Goal: Transaction & Acquisition: Purchase product/service

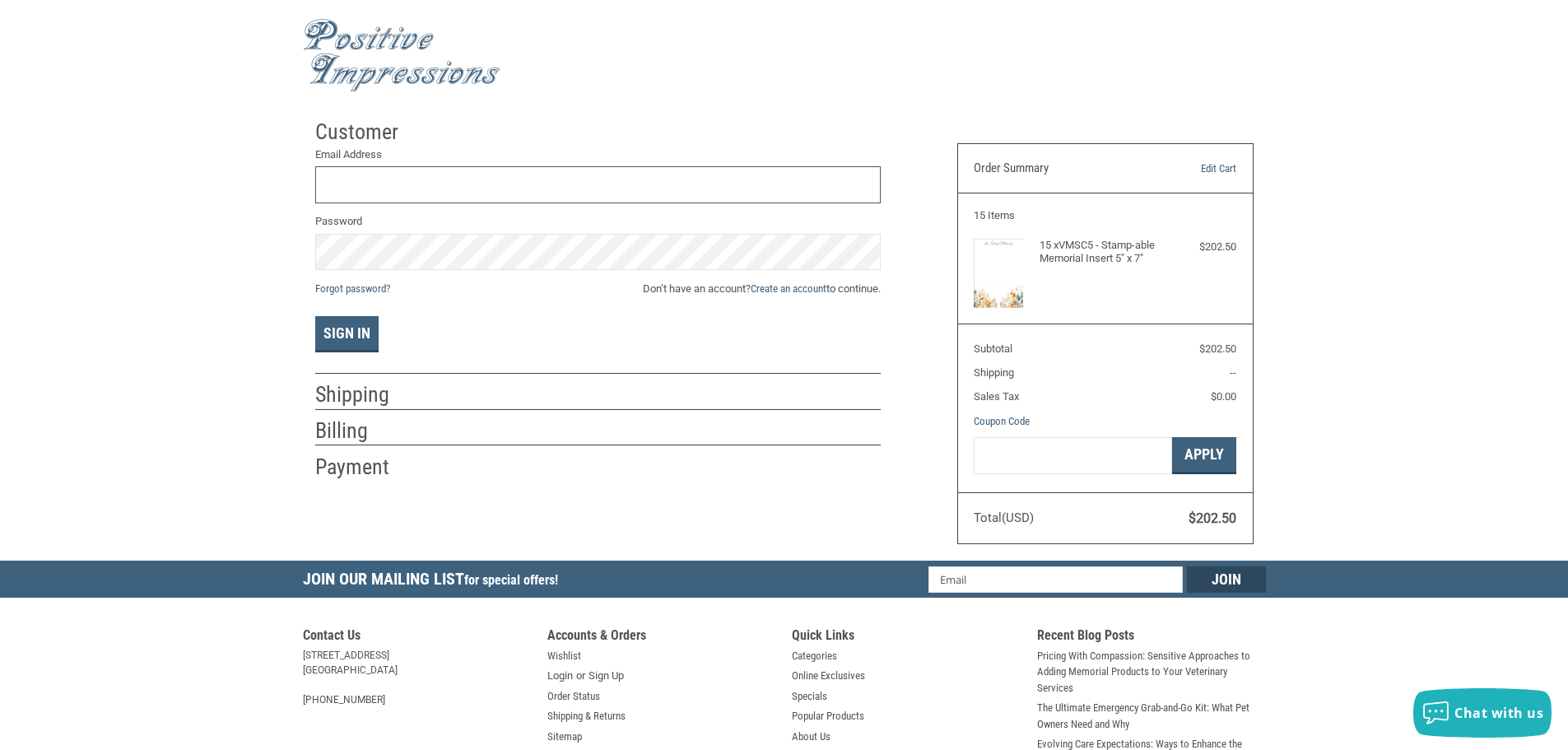
click at [412, 189] on input "Email Address" at bounding box center [598, 184] width 565 height 37
type input "[EMAIL_ADDRESS][DOMAIN_NAME]"
click at [315, 316] on button "Sign In" at bounding box center [347, 334] width 63 height 37
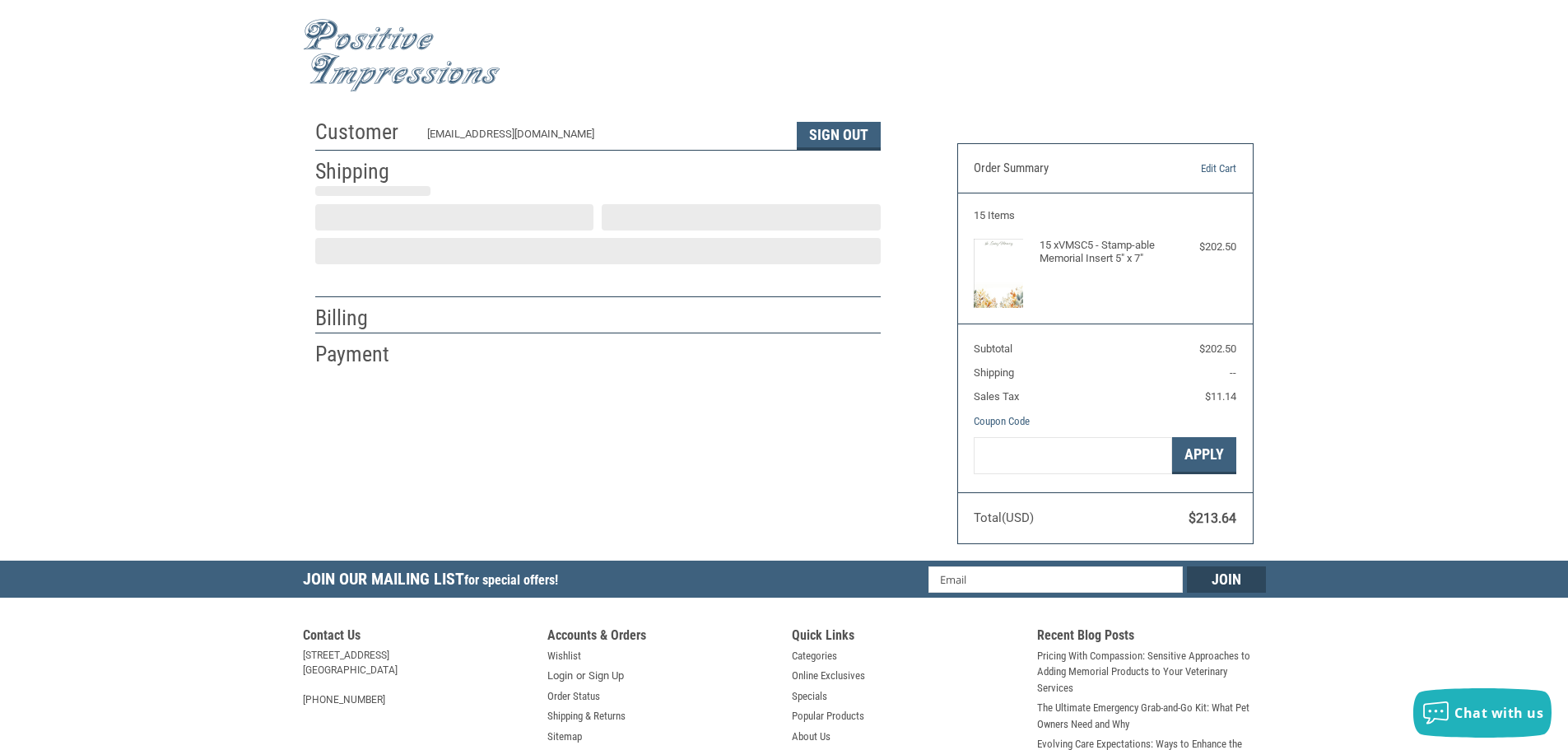
select select "US"
select select "WI"
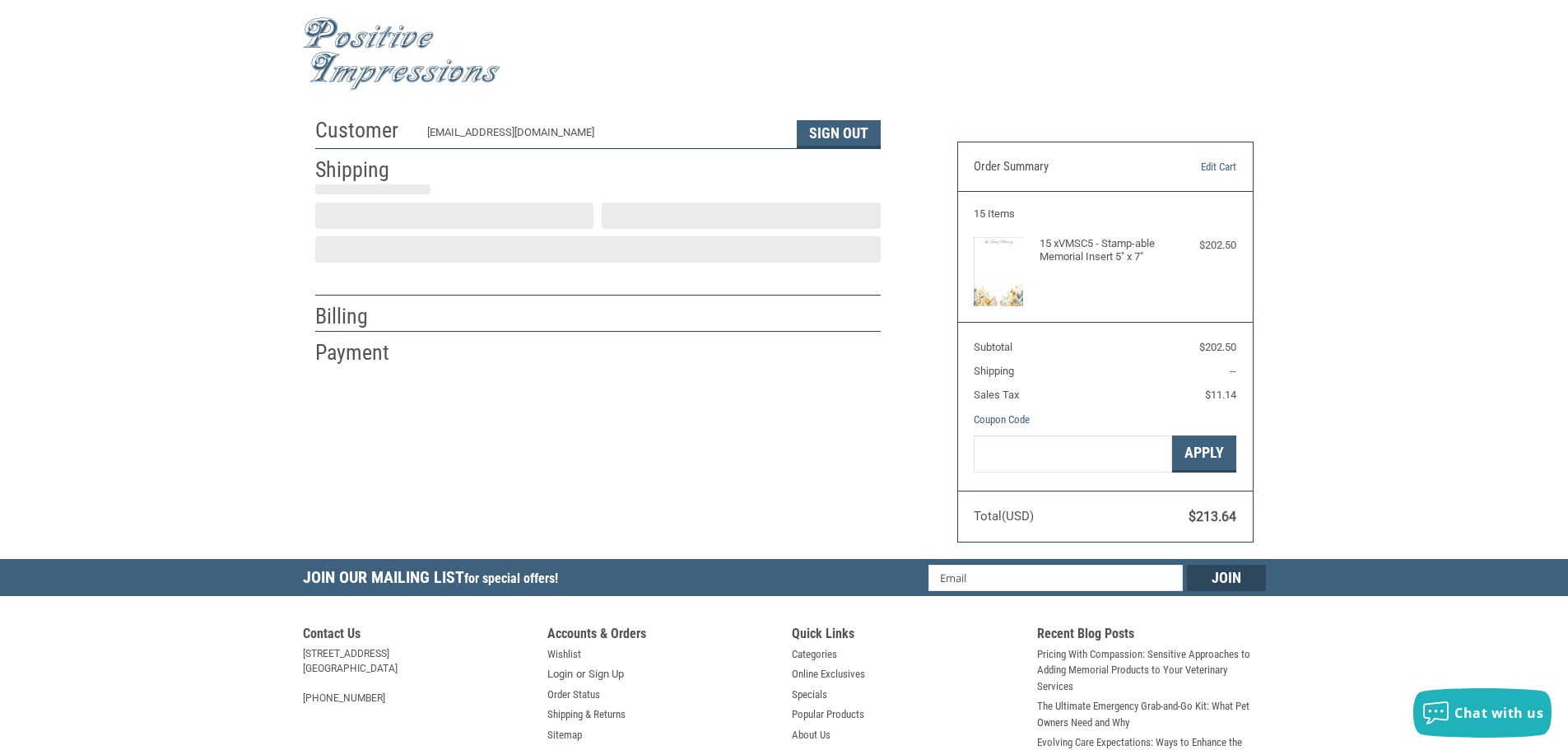
type input "[PERSON_NAME]"
type input "Benz"
type input "Positive Impressions LLC"
type input "[STREET_ADDRESS]"
type input "[PERSON_NAME]"
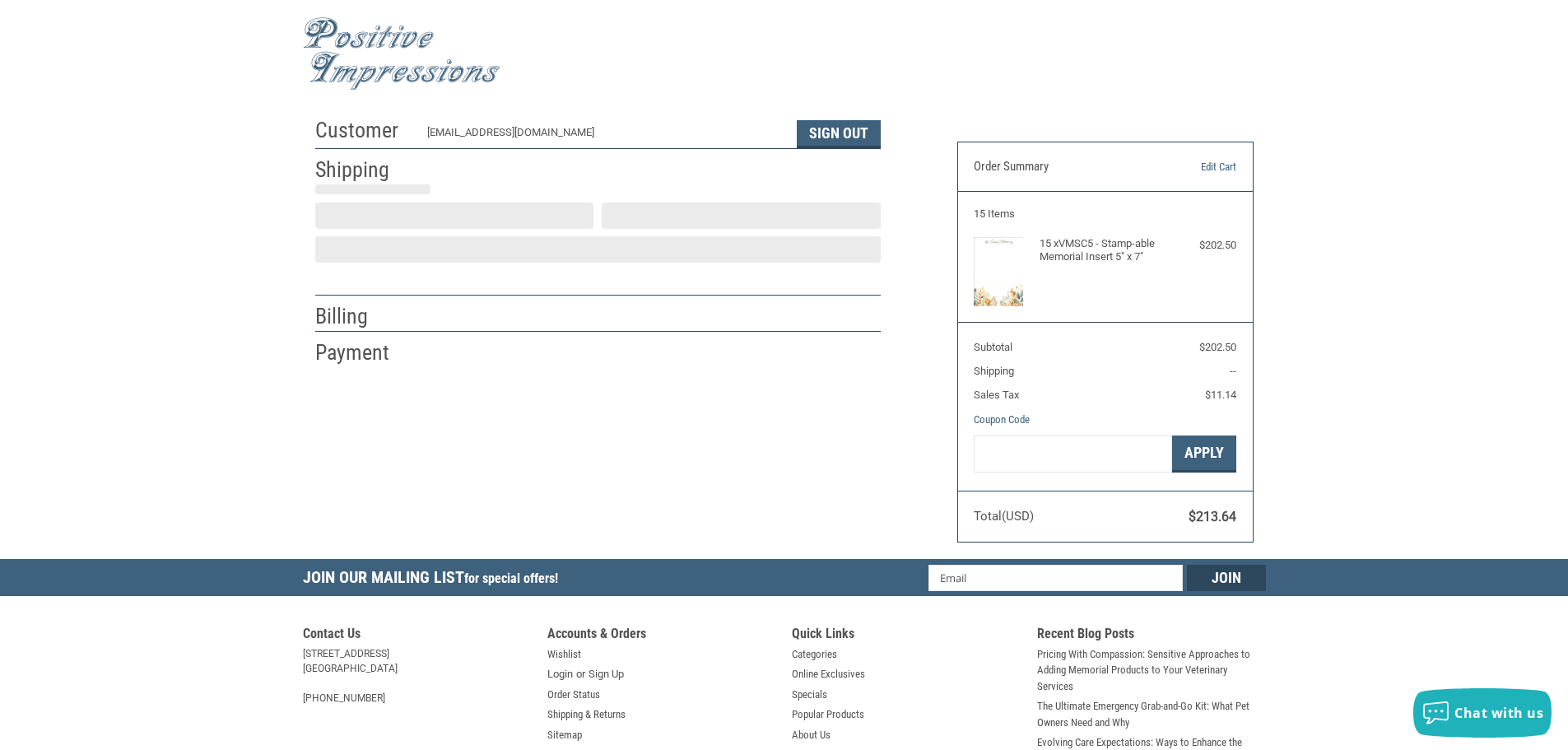
select select "WI"
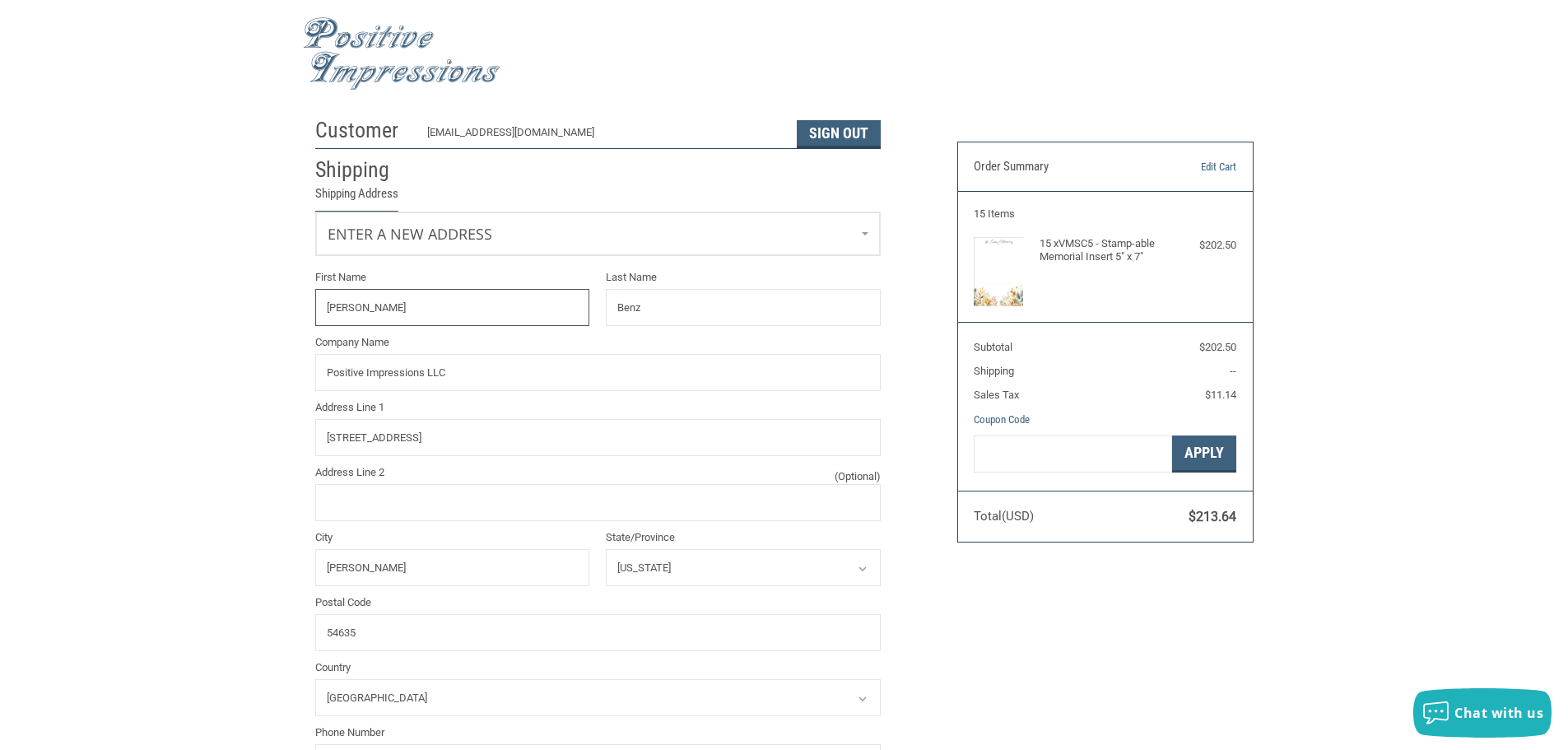
radio input "true"
